Goal: Task Accomplishment & Management: Use online tool/utility

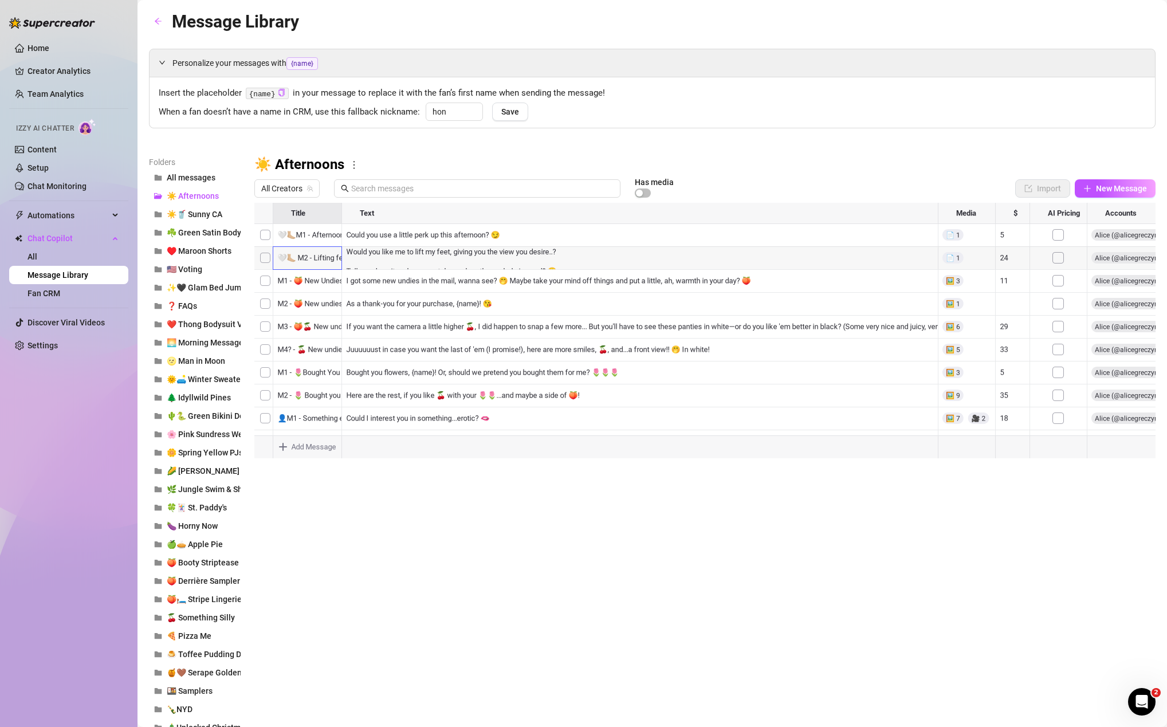
click at [316, 260] on div at bounding box center [704, 331] width 901 height 256
click at [316, 260] on div "🤍🦶🏼 M2 - Lifting feet 🤍🦶🏼 M2 - Lifting feet" at bounding box center [308, 258] width 72 height 25
click at [316, 258] on textarea "🤍🦶🏼 M2 - Lifting feet" at bounding box center [308, 254] width 72 height 10
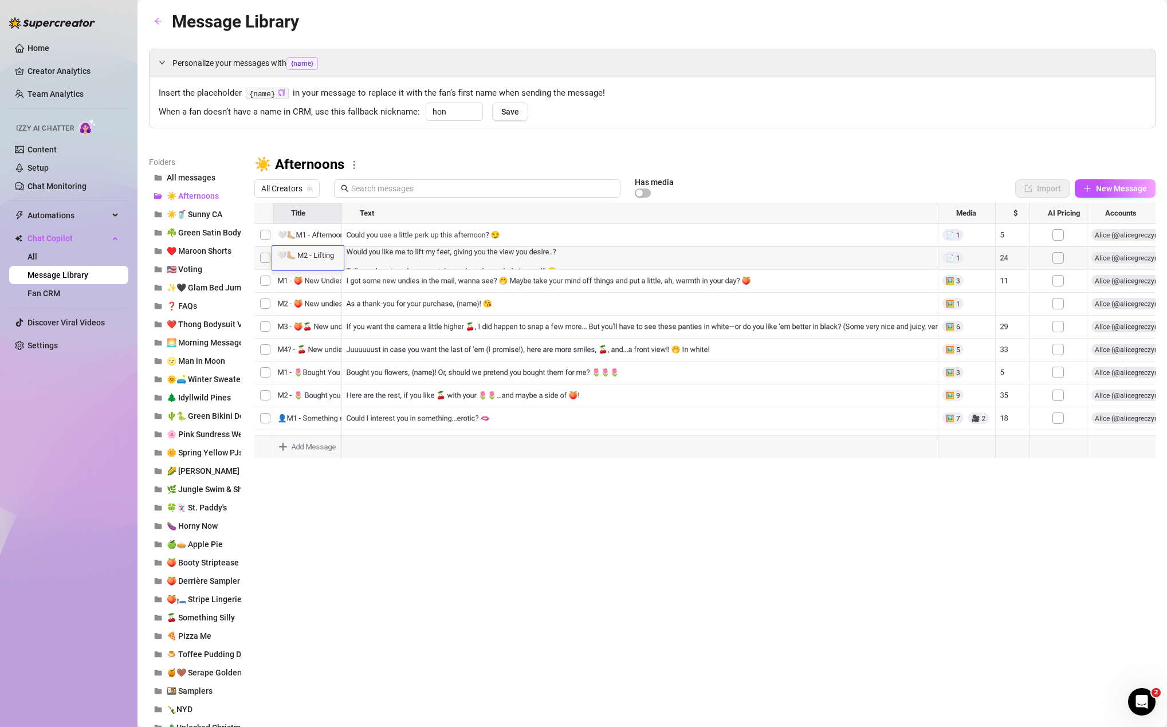
click at [316, 258] on textarea "🤍🦶🏼 M2 - Lifting feet" at bounding box center [308, 254] width 72 height 10
click at [265, 260] on div at bounding box center [704, 331] width 901 height 256
click at [752, 685] on icon "delete" at bounding box center [748, 686] width 8 height 8
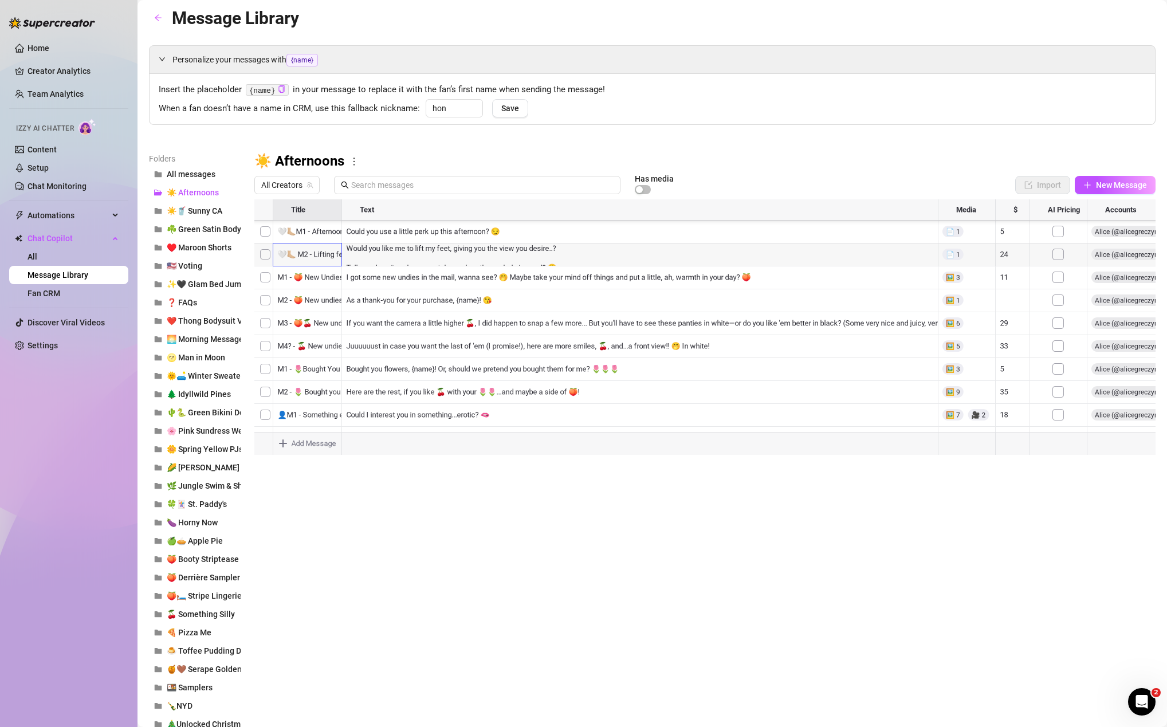
drag, startPoint x: 258, startPoint y: 373, endPoint x: 273, endPoint y: 249, distance: 125.2
click at [273, 249] on div at bounding box center [704, 327] width 901 height 256
drag, startPoint x: 258, startPoint y: 401, endPoint x: 273, endPoint y: 245, distance: 155.9
click at [273, 245] on div at bounding box center [704, 327] width 901 height 256
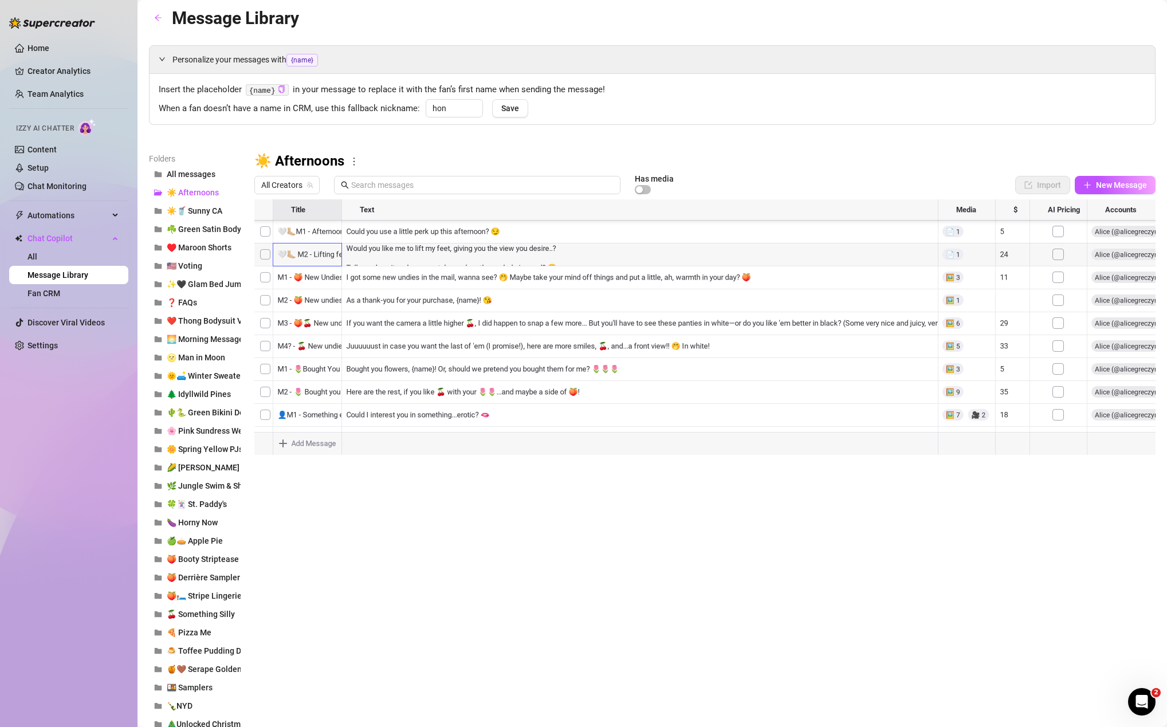
scroll to position [98, 0]
drag, startPoint x: 259, startPoint y: 342, endPoint x: 268, endPoint y: 251, distance: 91.5
click at [268, 251] on div at bounding box center [704, 327] width 901 height 256
drag, startPoint x: 256, startPoint y: 345, endPoint x: 260, endPoint y: 247, distance: 98.0
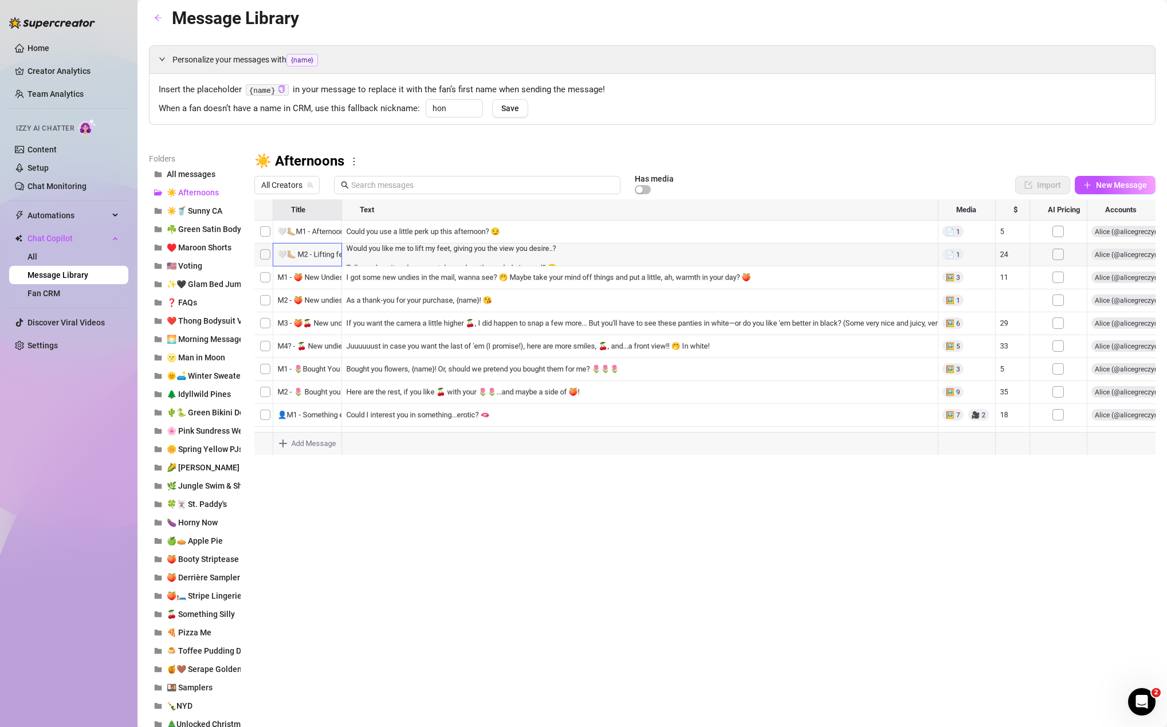
click at [260, 247] on div at bounding box center [704, 327] width 901 height 256
drag, startPoint x: 262, startPoint y: 352, endPoint x: 267, endPoint y: 247, distance: 105.5
click at [267, 247] on div at bounding box center [704, 327] width 901 height 256
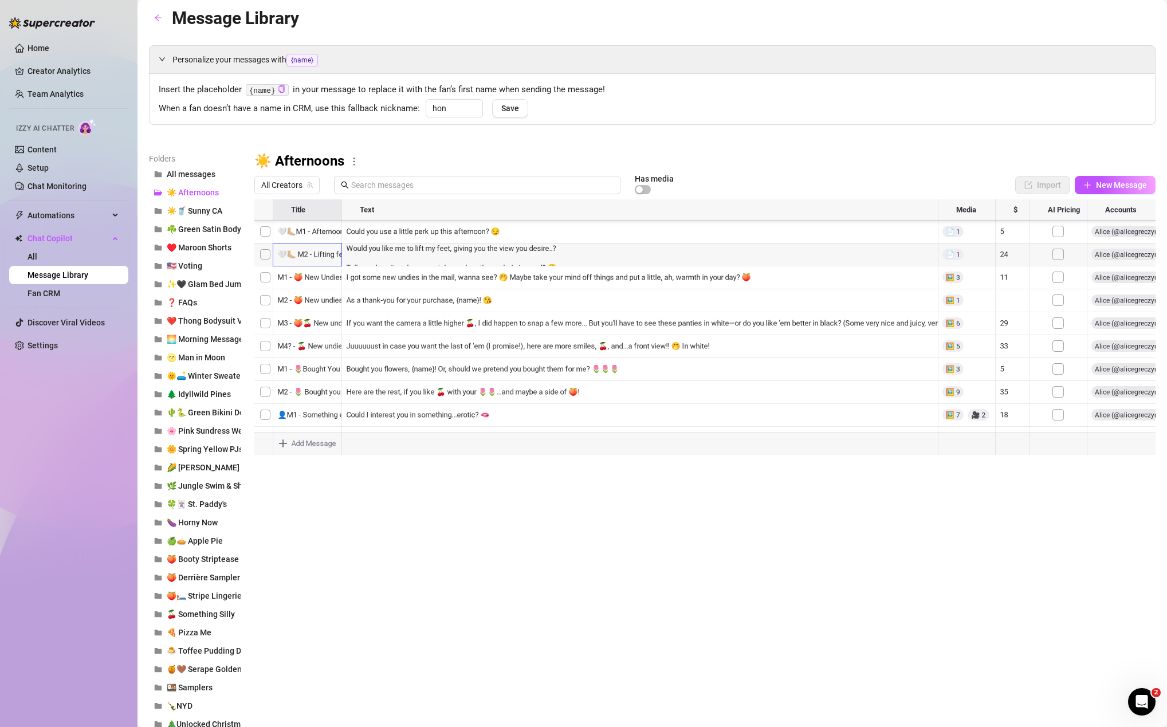
drag, startPoint x: 257, startPoint y: 407, endPoint x: 272, endPoint y: 246, distance: 161.7
click at [272, 246] on div at bounding box center [704, 327] width 901 height 256
drag, startPoint x: 256, startPoint y: 390, endPoint x: 269, endPoint y: 237, distance: 154.1
click at [269, 237] on div at bounding box center [704, 327] width 901 height 256
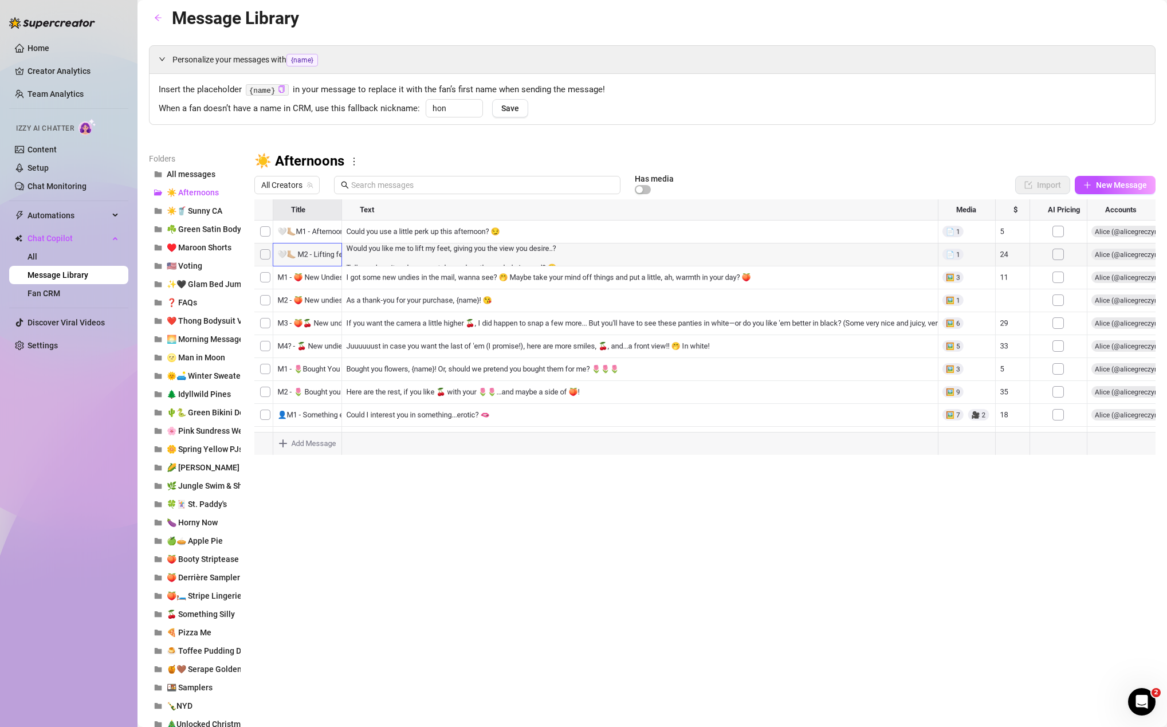
scroll to position [0, 0]
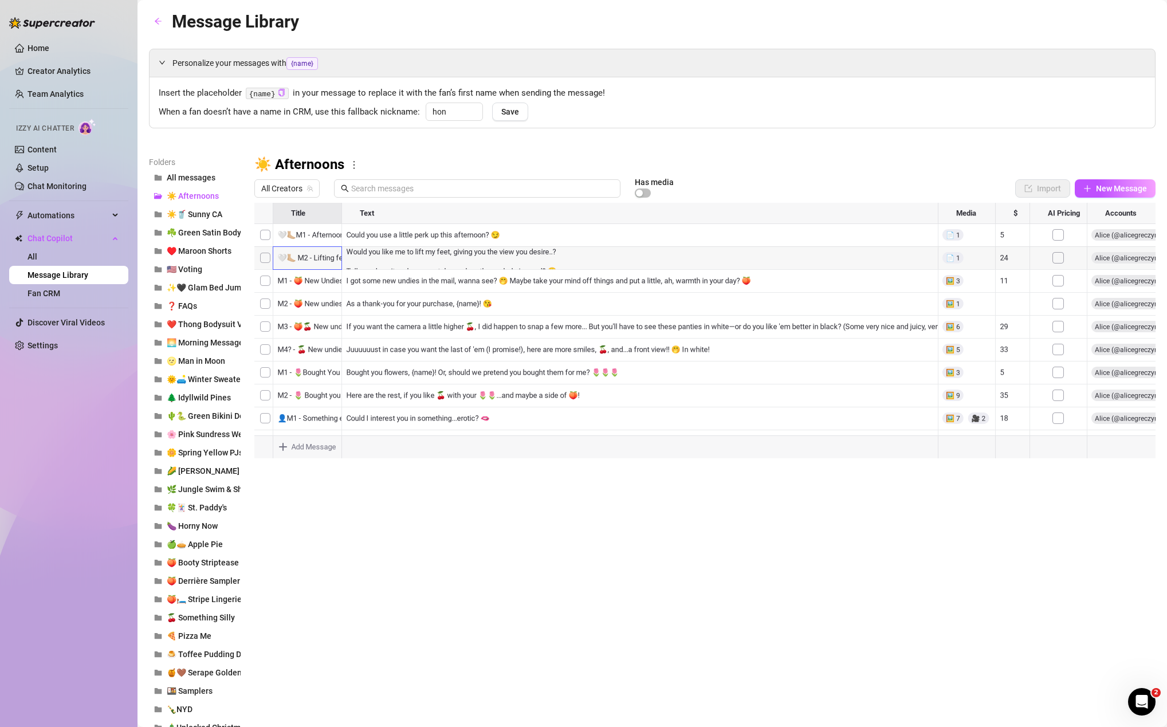
click at [308, 238] on div at bounding box center [704, 331] width 901 height 256
